Goal: Transaction & Acquisition: Subscribe to service/newsletter

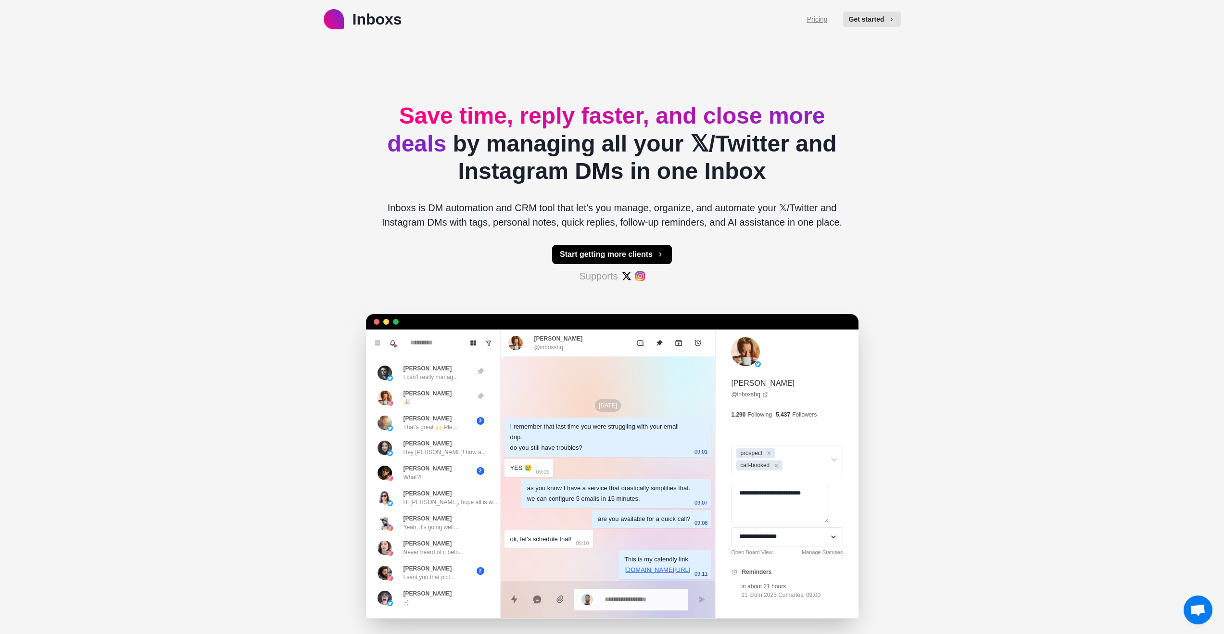
click at [819, 21] on link "Pricing" at bounding box center [817, 19] width 21 height 10
click at [817, 20] on link "Pricing" at bounding box center [817, 19] width 21 height 10
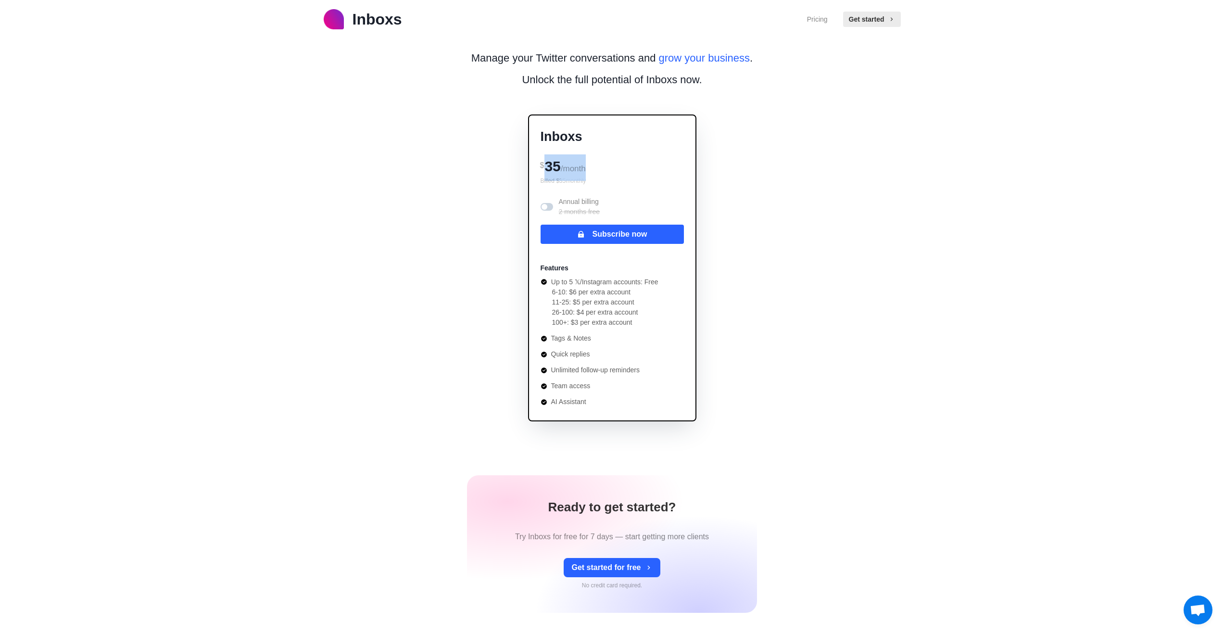
drag, startPoint x: 549, startPoint y: 171, endPoint x: 592, endPoint y: 173, distance: 42.9
click at [592, 173] on div "$ 35 /month" at bounding box center [612, 165] width 143 height 22
click at [602, 169] on div "$ 35 /month" at bounding box center [612, 165] width 143 height 22
click at [177, 202] on div "Inboxs Pricing Get started Manage your Twitter conversations and grow your busi…" at bounding box center [612, 408] width 1224 height 817
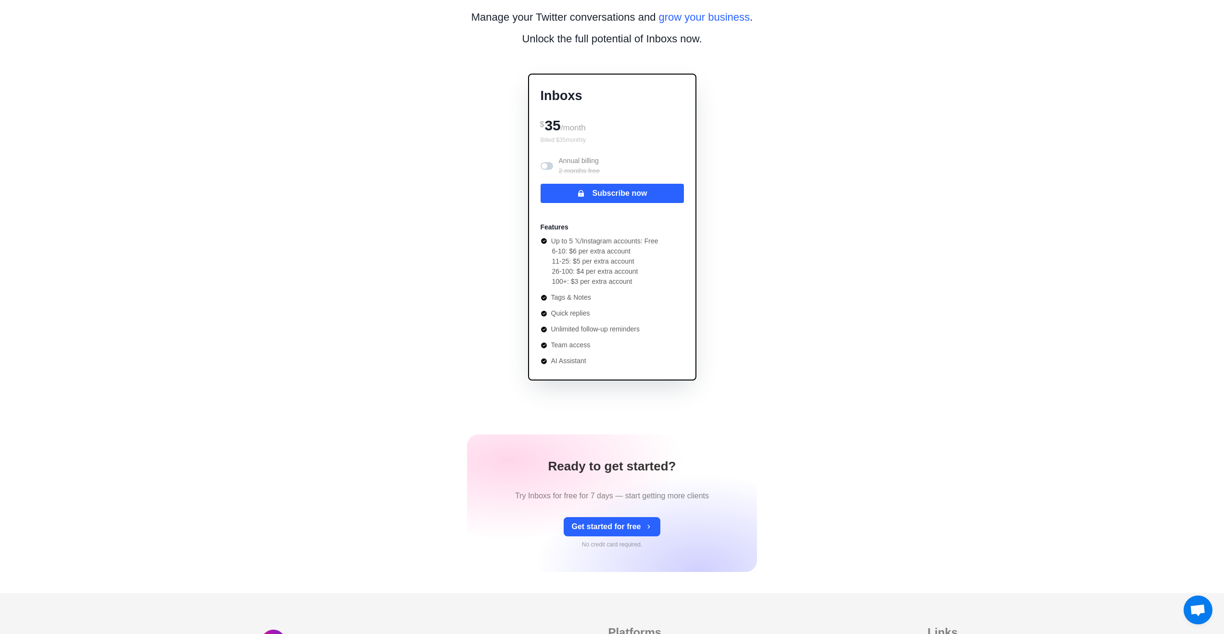
scroll to position [51, 0]
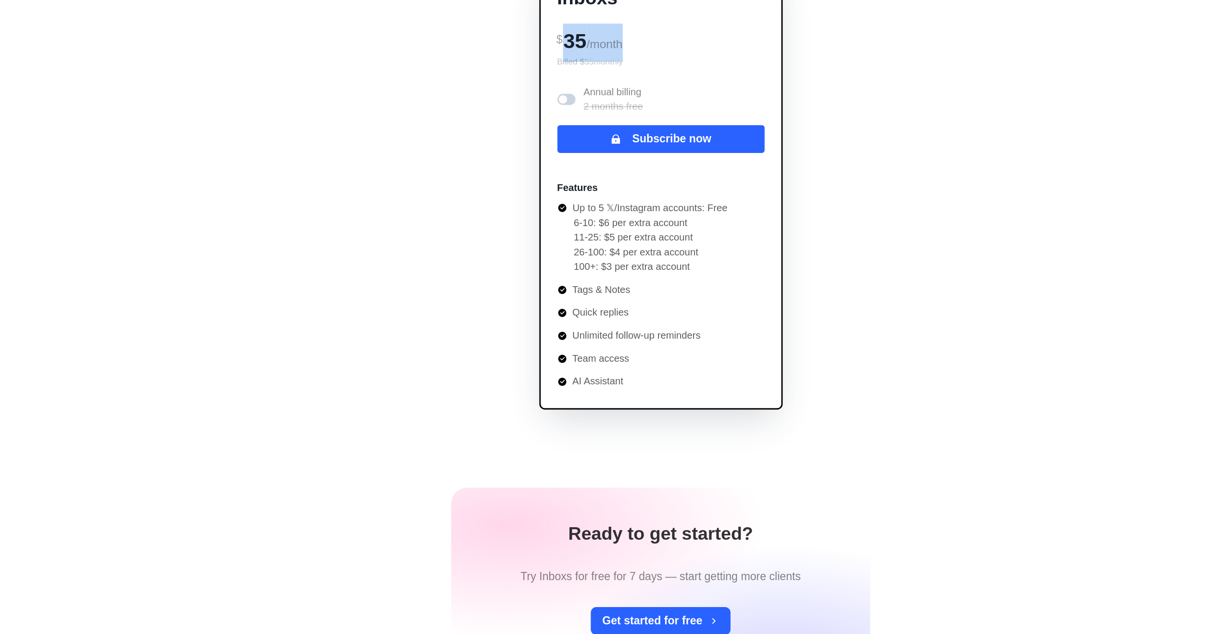
drag, startPoint x: 546, startPoint y: 116, endPoint x: 592, endPoint y: 116, distance: 45.2
click at [592, 116] on div "$ 35 /month" at bounding box center [612, 114] width 143 height 22
click at [609, 120] on div "$ 35 /month" at bounding box center [612, 114] width 143 height 22
drag, startPoint x: 570, startPoint y: 230, endPoint x: 646, endPoint y: 230, distance: 76.0
click at [646, 230] on p "Up to 5 𝕏/Instagram accounts: Free" at bounding box center [604, 231] width 107 height 10
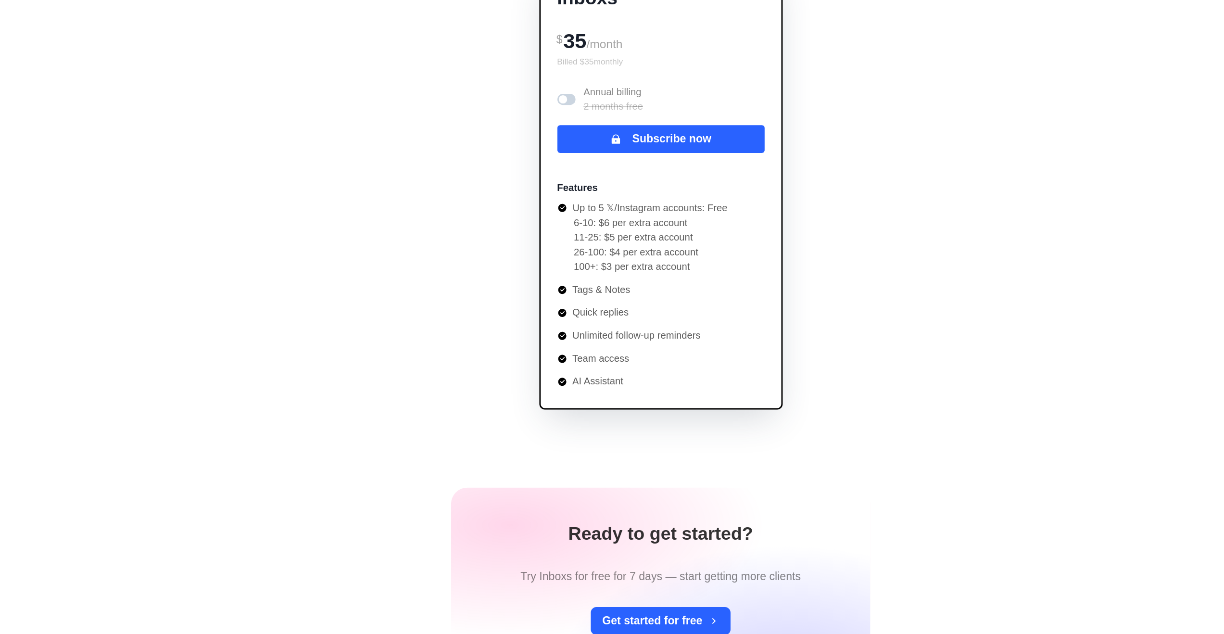
click at [616, 236] on li "6-10: $6 per extra account" at bounding box center [605, 241] width 106 height 10
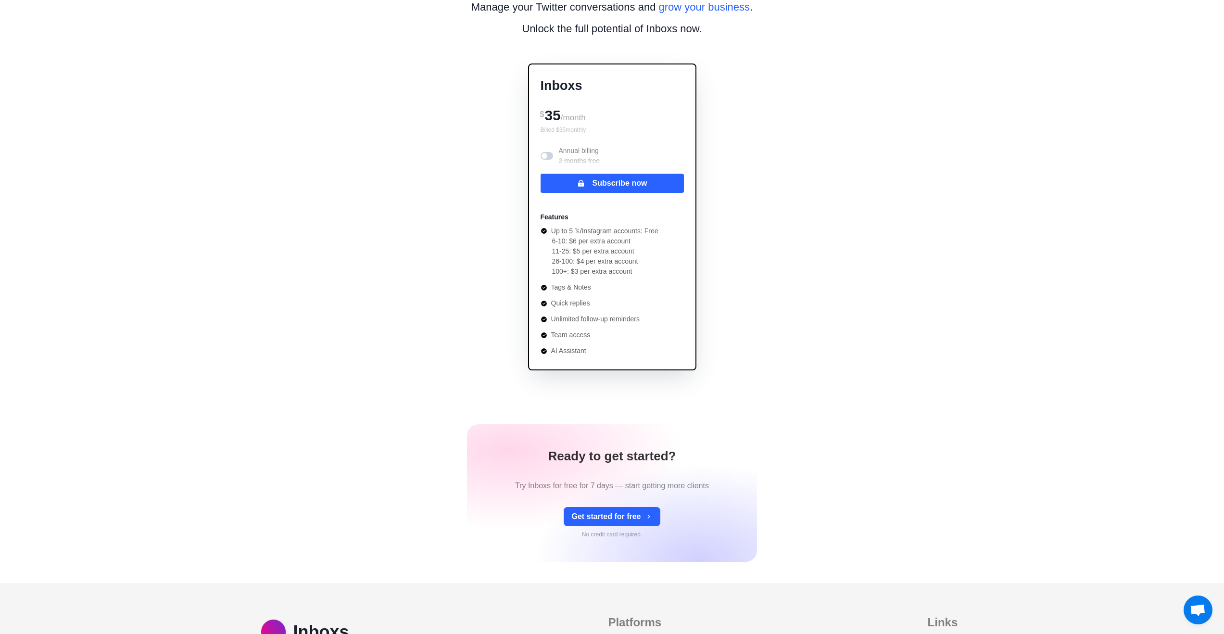
click at [466, 220] on div "Manage your Twitter conversations and grow your business . Unlock the full pote…" at bounding box center [612, 284] width 477 height 594
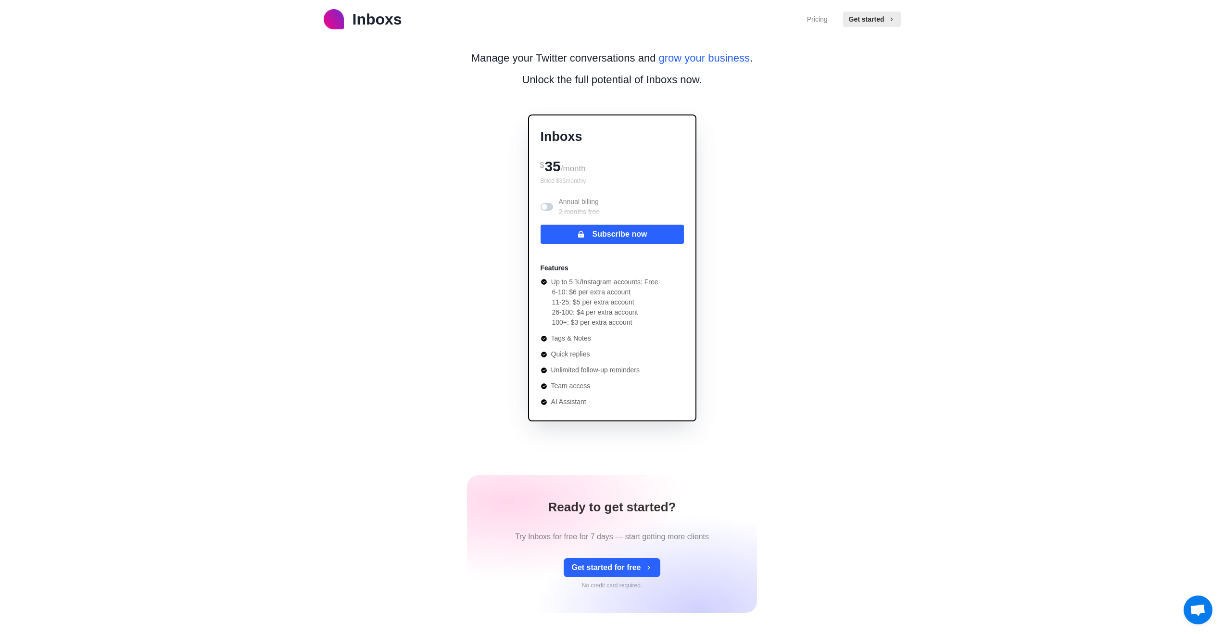
click at [389, 17] on p "Inboxs" at bounding box center [378, 19] width 50 height 23
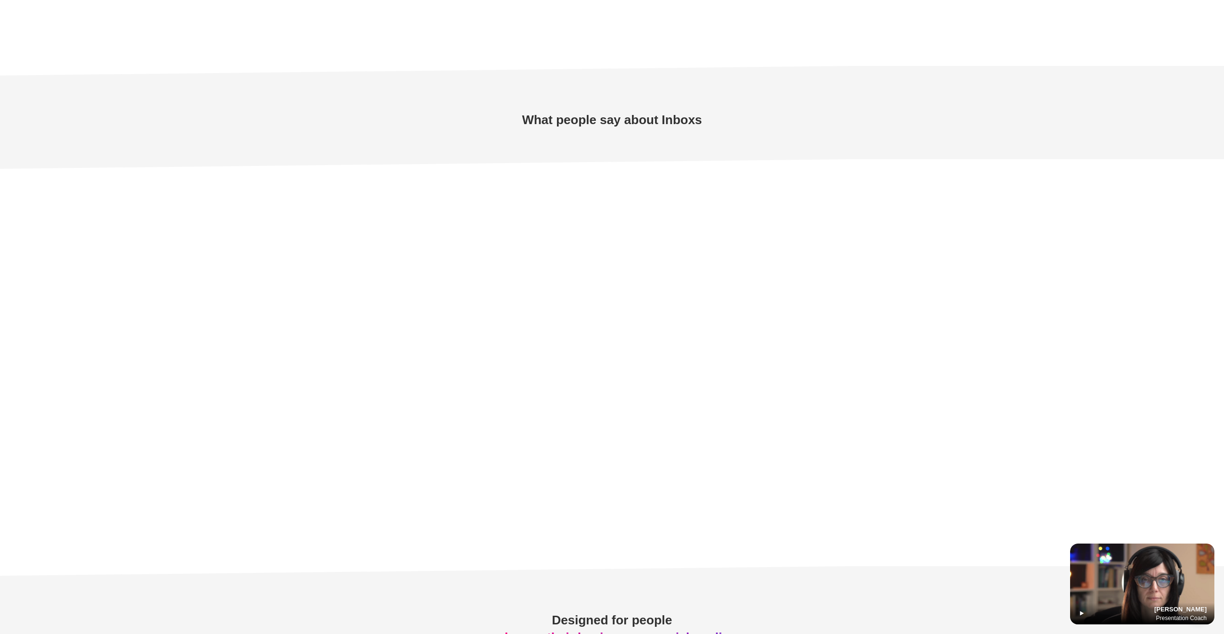
scroll to position [3217, 0]
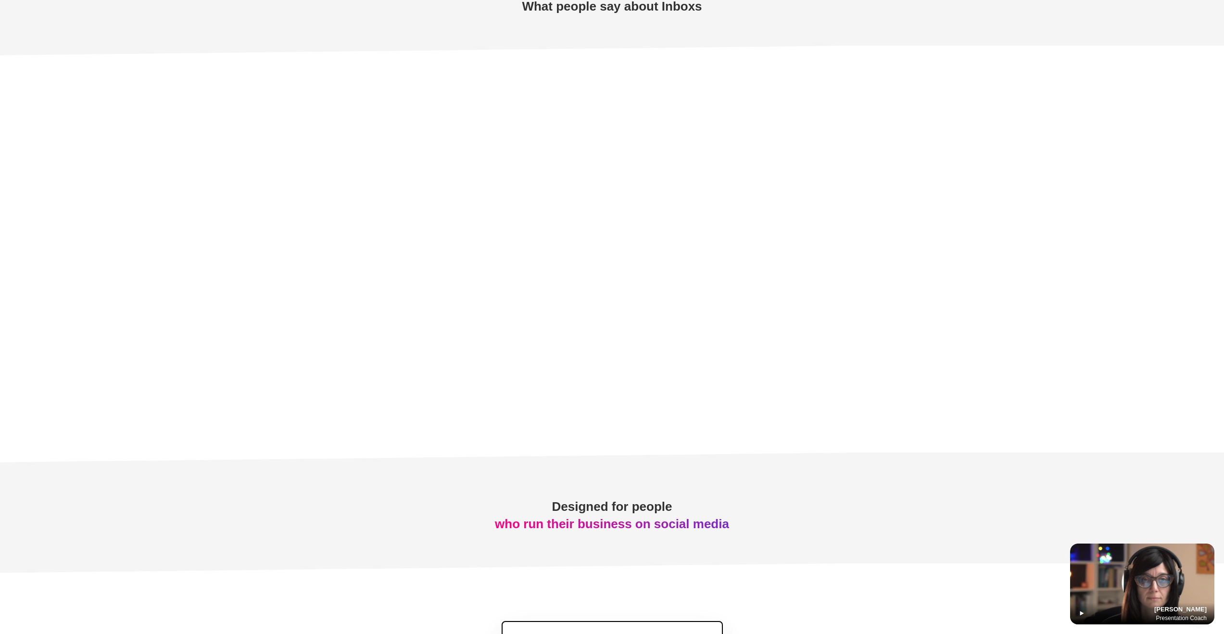
click at [315, 213] on div at bounding box center [612, 254] width 1224 height 359
type textarea "*"
